Goal: Transaction & Acquisition: Download file/media

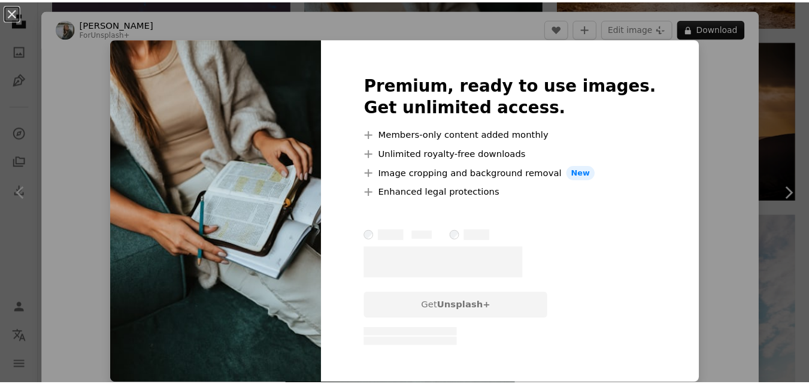
scroll to position [963, 0]
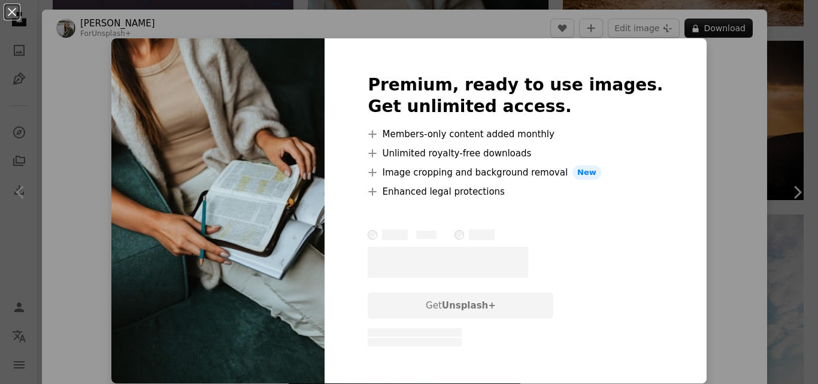
click at [715, 90] on div "An X shape Premium, ready to use images. Get unlimited access. A plus sign Memb…" at bounding box center [409, 192] width 818 height 384
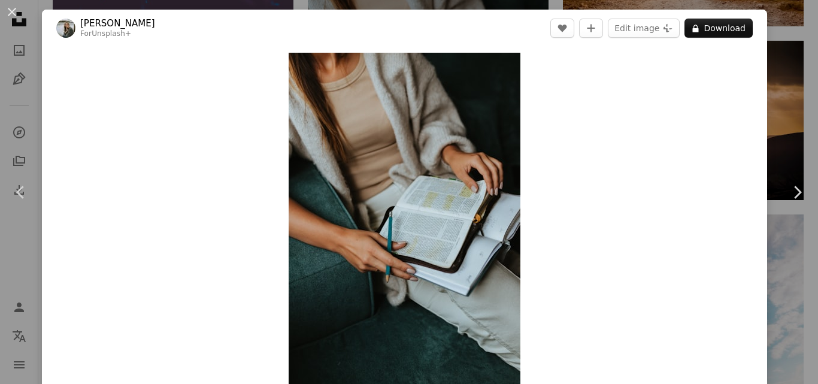
click at [782, 105] on div "An X shape Chevron left Chevron right [PERSON_NAME] For Unsplash+ A heart A plu…" at bounding box center [409, 192] width 818 height 384
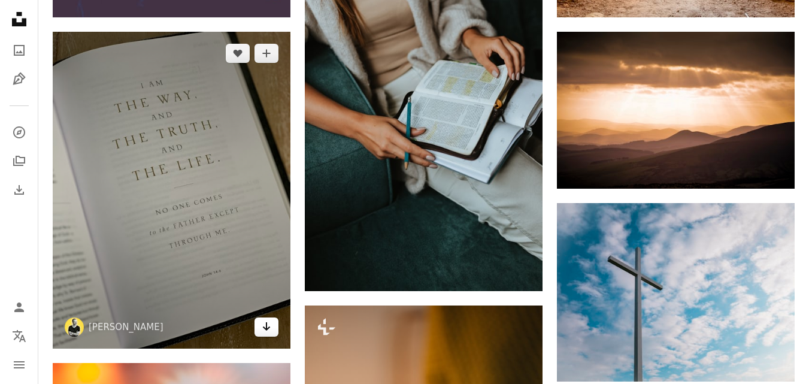
click at [269, 330] on icon "Arrow pointing down" at bounding box center [267, 326] width 10 height 14
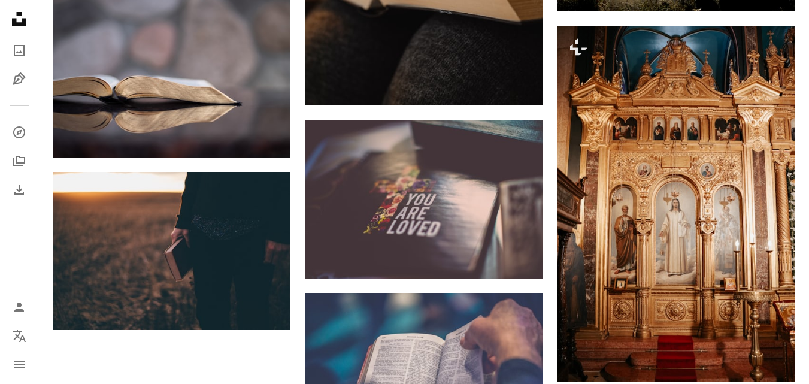
scroll to position [1511, 0]
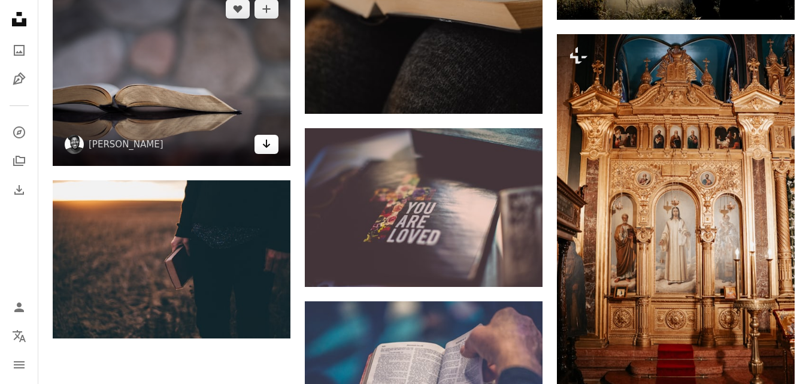
click at [267, 143] on icon "Download" at bounding box center [267, 144] width 8 height 8
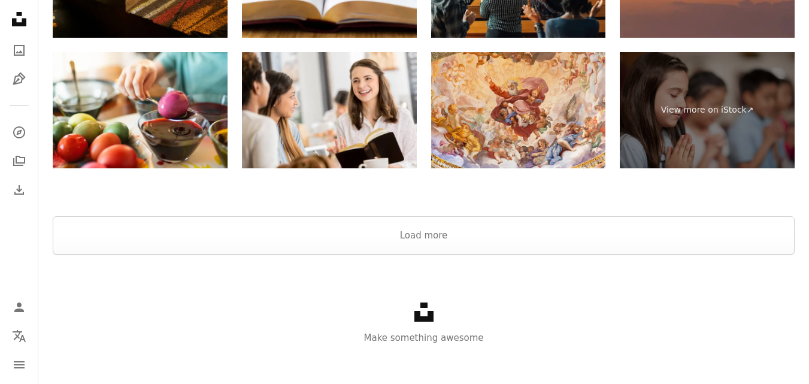
scroll to position [2125, 0]
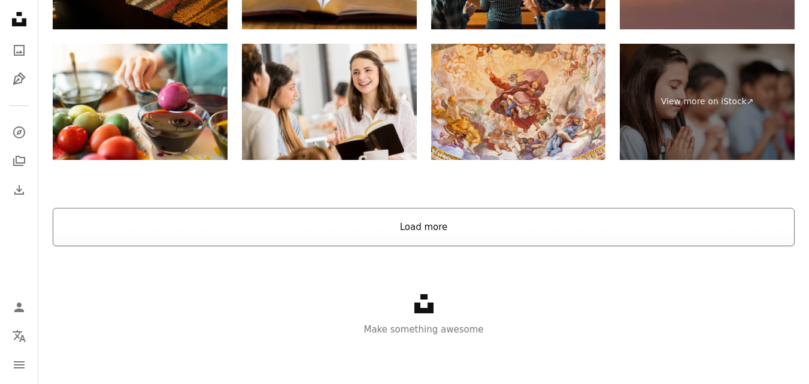
click at [640, 212] on button "Load more" at bounding box center [424, 227] width 742 height 38
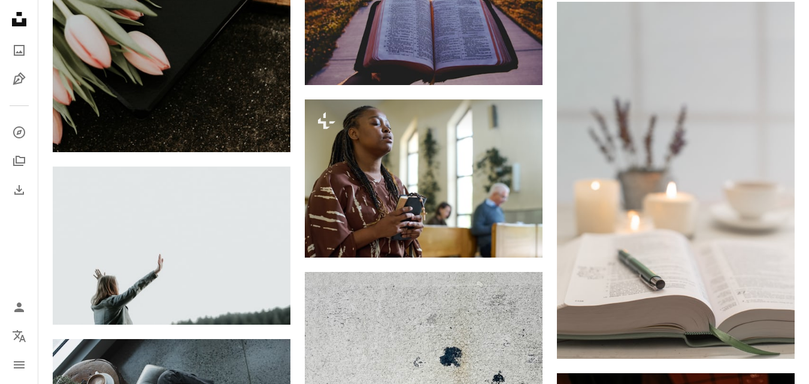
scroll to position [4173, 0]
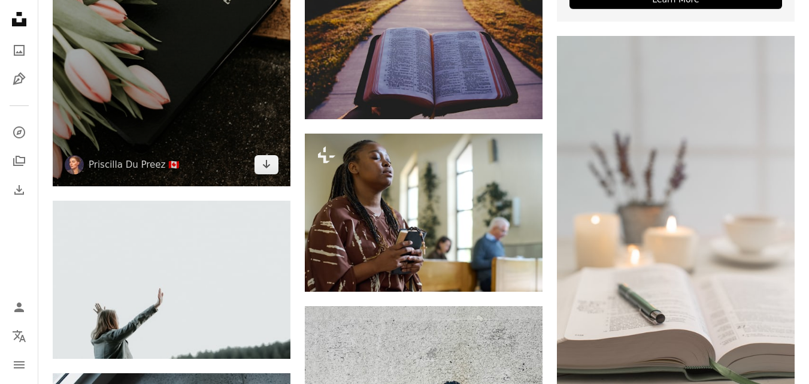
click at [260, 174] on img at bounding box center [172, 7] width 238 height 357
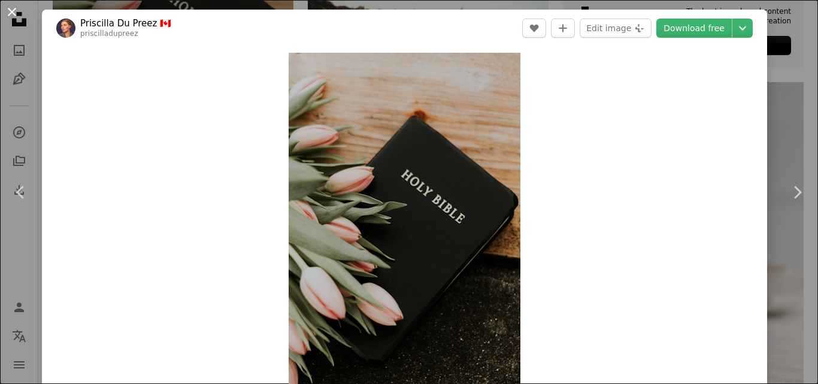
click at [10, 14] on button "An X shape" at bounding box center [12, 12] width 14 height 14
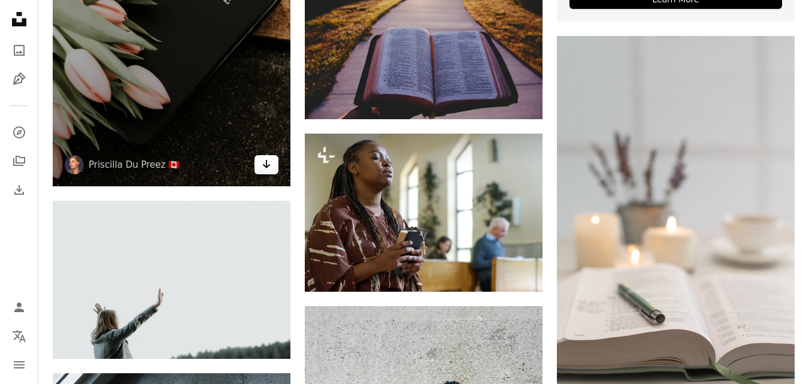
click at [264, 164] on icon "Download" at bounding box center [267, 164] width 8 height 8
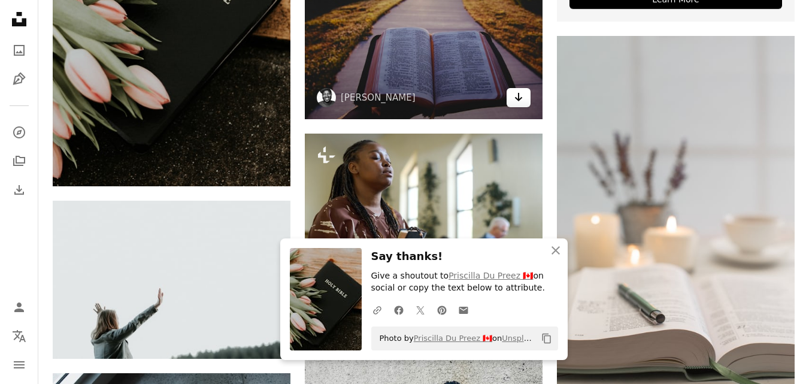
click at [521, 99] on icon "Download" at bounding box center [519, 97] width 8 height 8
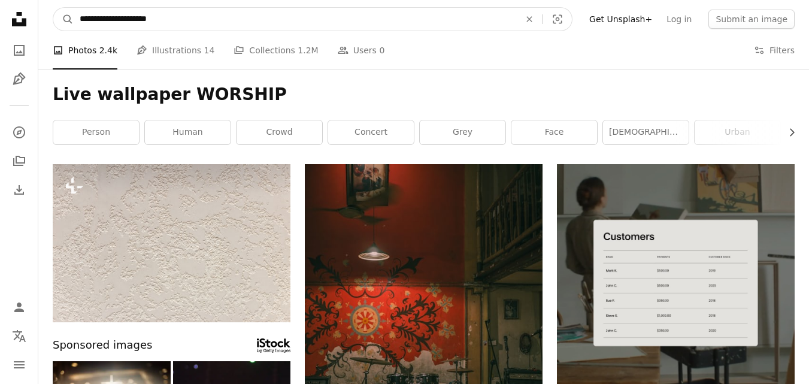
click at [174, 29] on input "**********" at bounding box center [295, 19] width 443 height 23
type input "**********"
click at [53, 8] on button "A magnifying glass" at bounding box center [63, 19] width 20 height 23
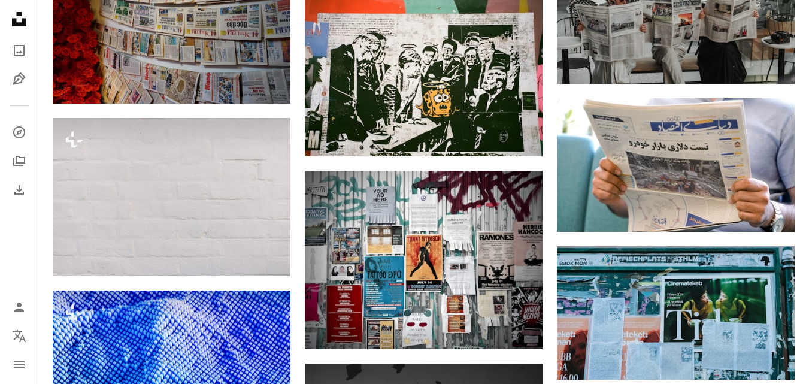
scroll to position [1357, 0]
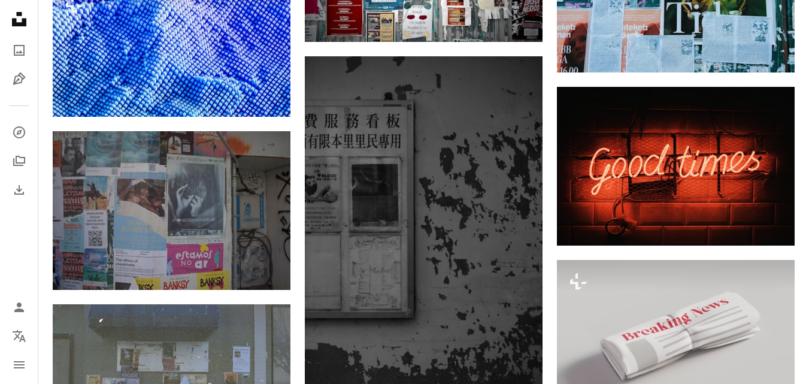
click at [743, 249] on div "–– ––– ––– –– ––– – ––– ––– –––– – – –– ––– – – ––– –– –– –––– –– Manage and se…" at bounding box center [676, 286] width 238 height 2958
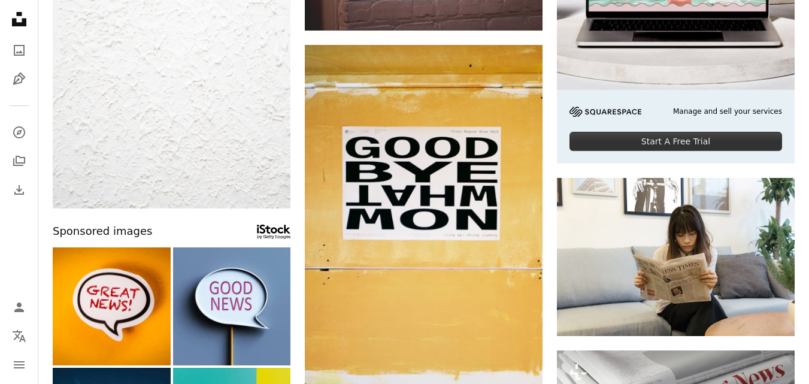
scroll to position [0, 0]
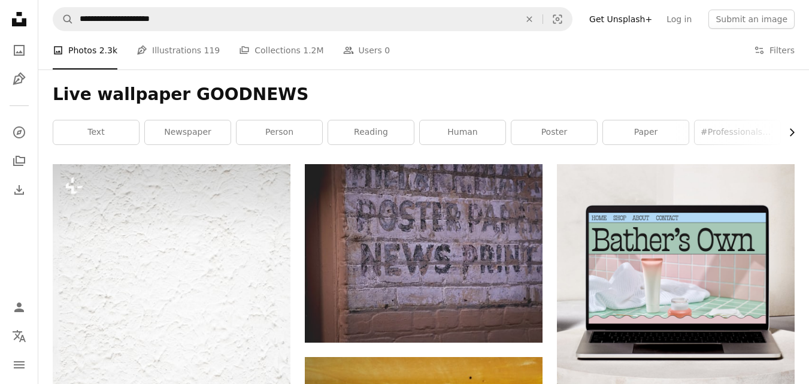
click at [788, 135] on icon "Chevron right" at bounding box center [792, 132] width 12 height 12
click at [788, 135] on link "#officeenvironment" at bounding box center [752, 132] width 86 height 24
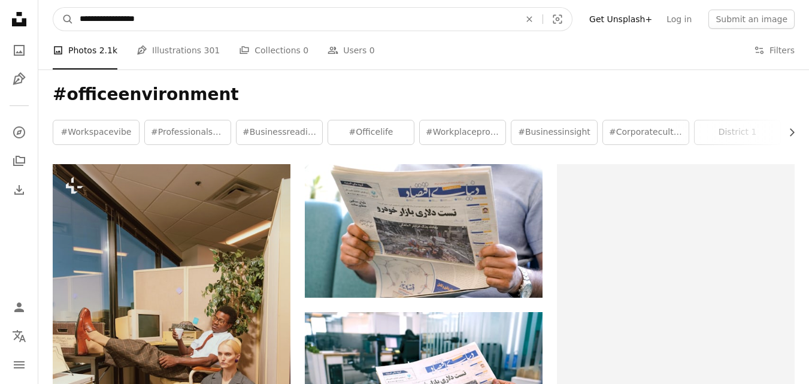
click at [165, 14] on input "**********" at bounding box center [295, 19] width 443 height 23
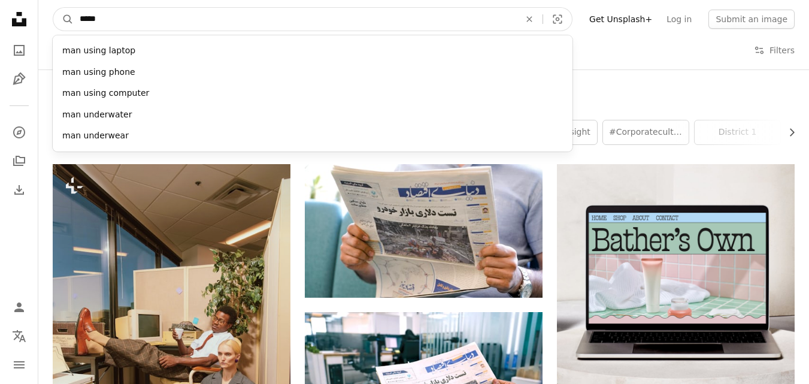
type input "*****"
click at [53, 8] on button "A magnifying glass" at bounding box center [63, 19] width 20 height 23
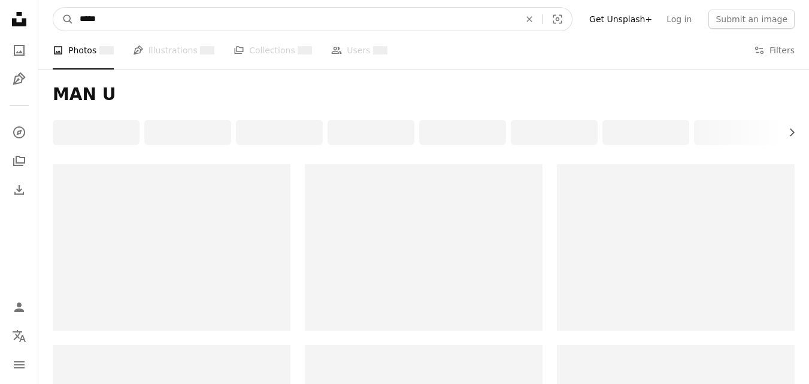
click at [165, 14] on input "*****" at bounding box center [295, 19] width 443 height 23
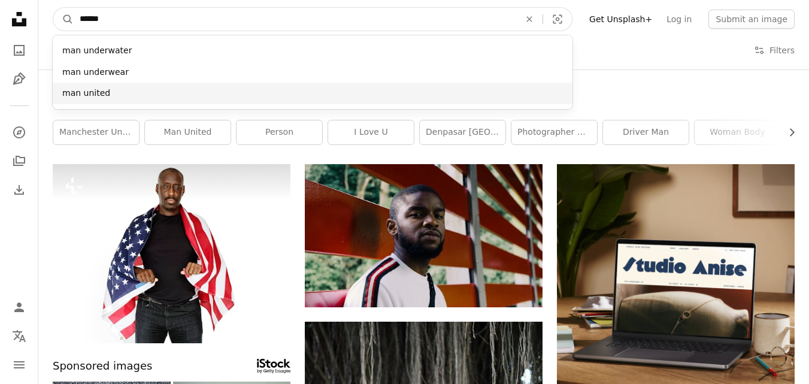
type input "******"
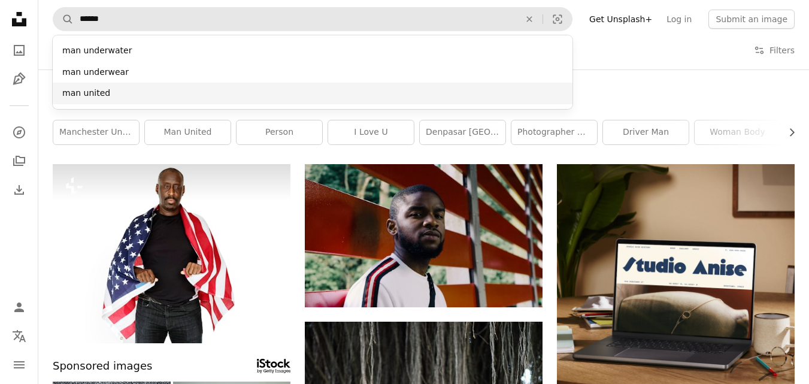
click at [107, 96] on div "man united" at bounding box center [313, 94] width 520 height 22
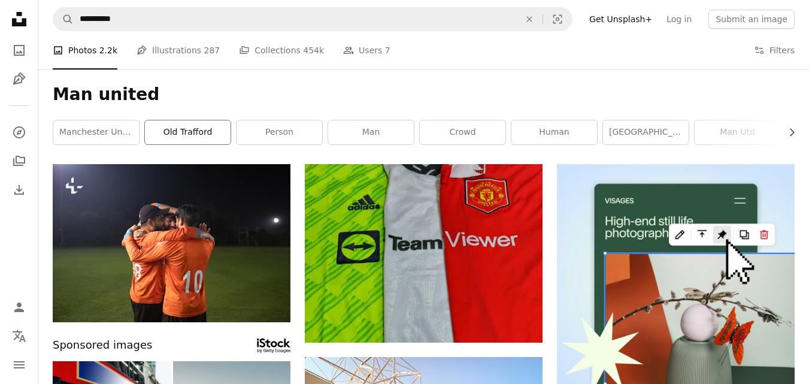
click at [208, 138] on link "old trafford" at bounding box center [188, 132] width 86 height 24
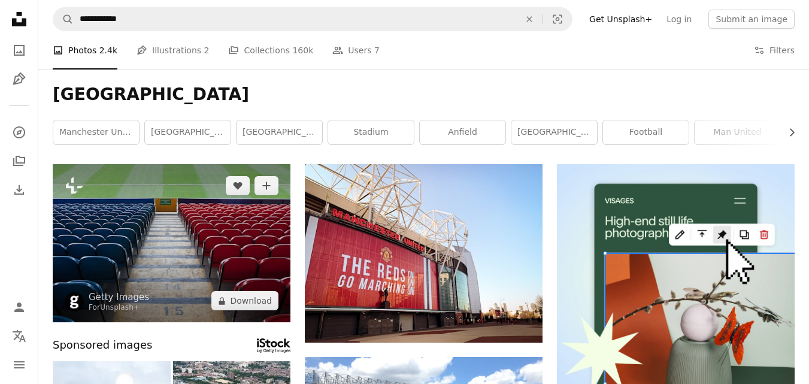
click at [105, 184] on img at bounding box center [172, 243] width 238 height 158
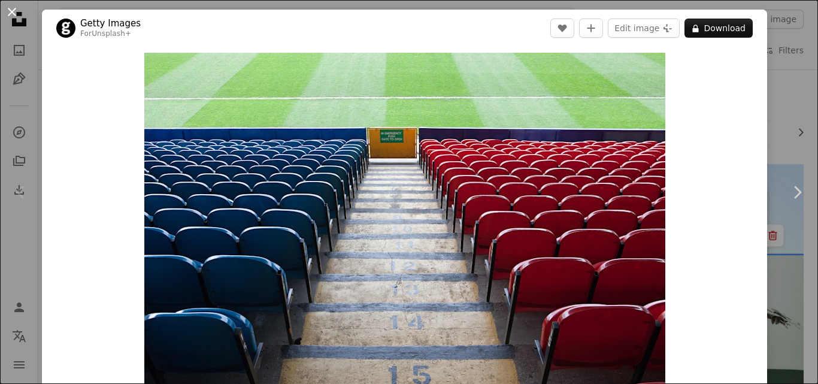
click at [14, 12] on button "An X shape" at bounding box center [12, 12] width 14 height 14
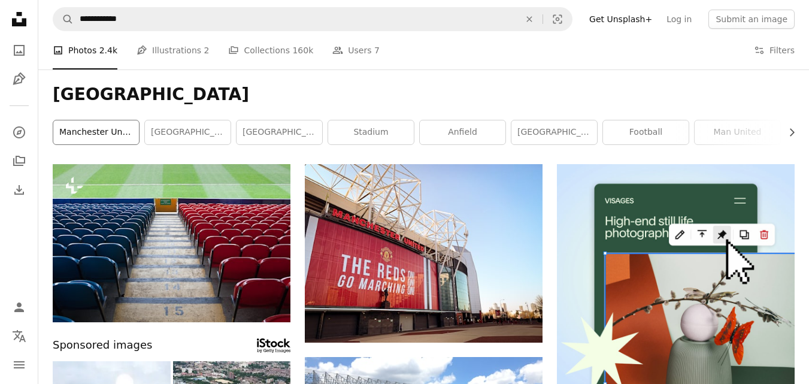
click at [82, 131] on link "manchester united" at bounding box center [96, 132] width 86 height 24
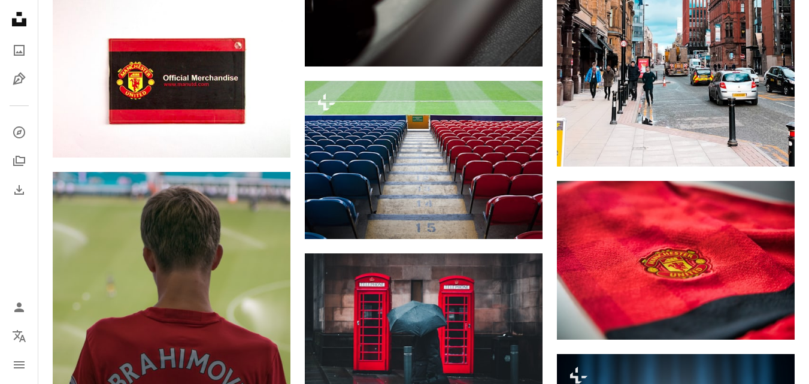
scroll to position [2706, 0]
